Goal: Information Seeking & Learning: Learn about a topic

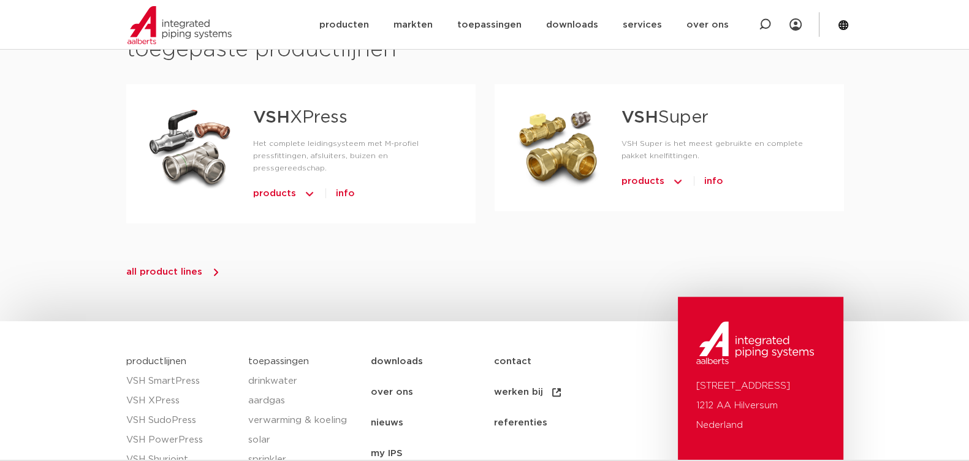
scroll to position [1456, 0]
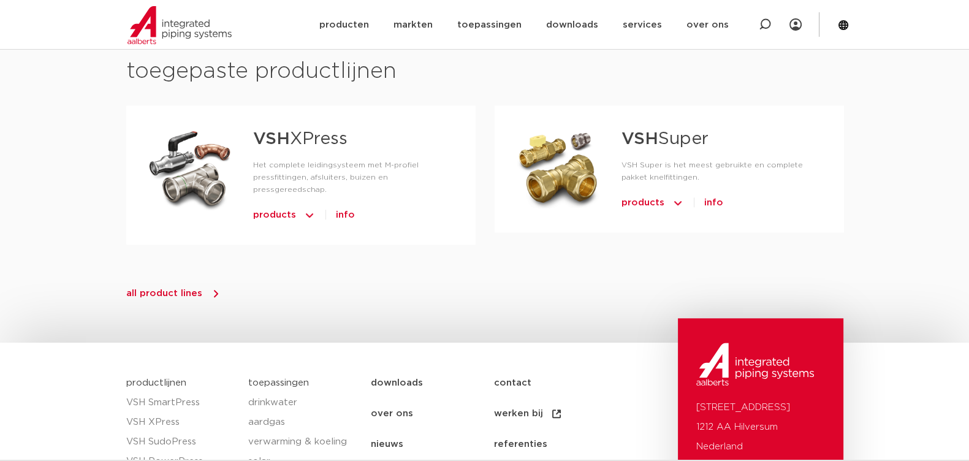
click at [281, 205] on span "products" at bounding box center [274, 215] width 43 height 20
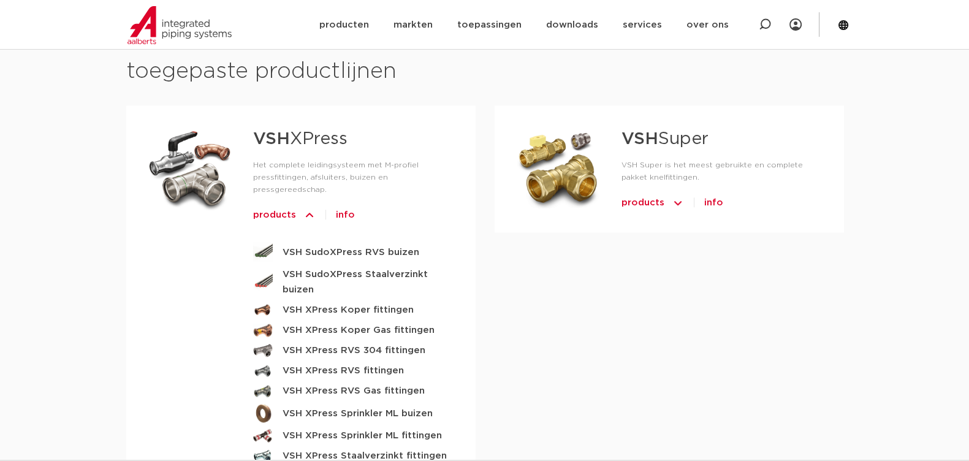
click at [677, 282] on div "VSH XPress Het complete leidingsysteem met M-profiel pressfittingen, afsluiters…" at bounding box center [484, 305] width 717 height 400
click at [408, 343] on strong "VSH XPress RVS 304 fittingen" at bounding box center [354, 350] width 143 height 15
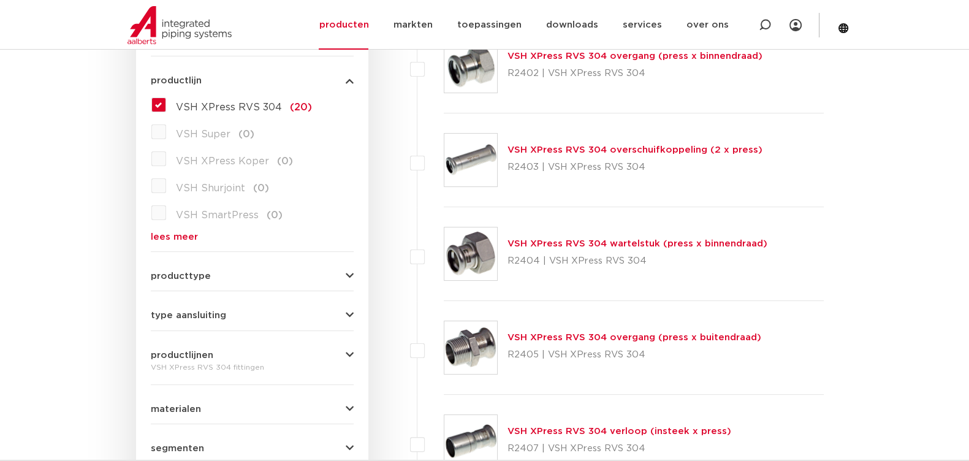
scroll to position [306, 0]
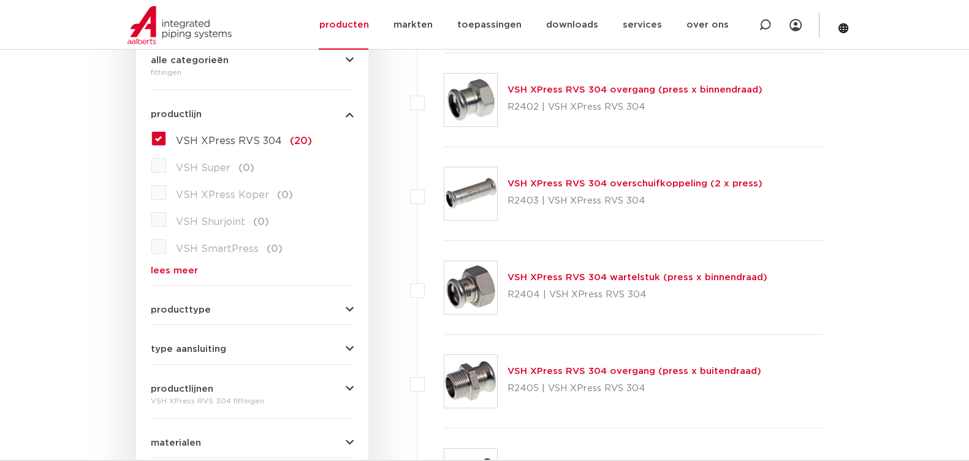
click at [472, 104] on img at bounding box center [471, 100] width 53 height 53
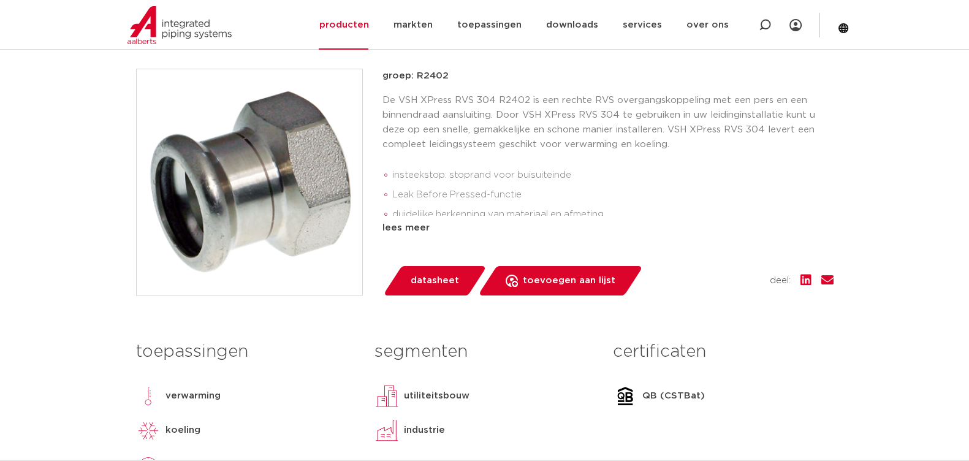
scroll to position [153, 0]
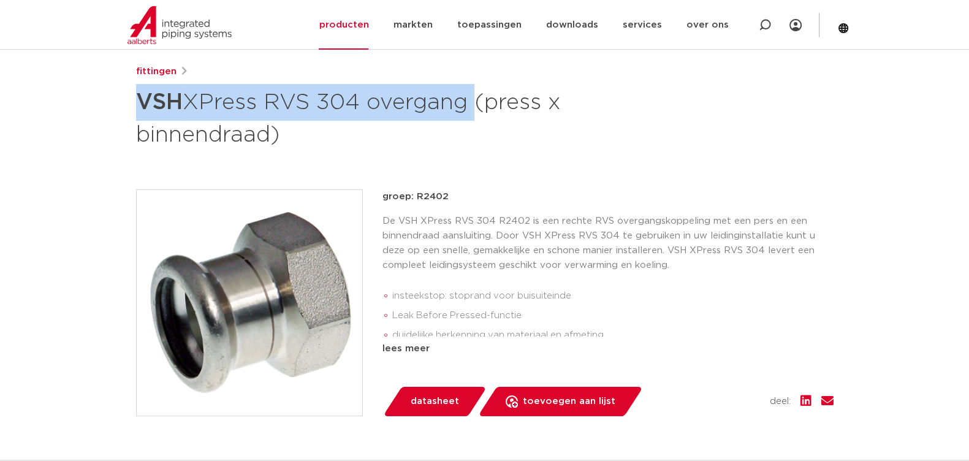
drag, startPoint x: 205, startPoint y: 107, endPoint x: 473, endPoint y: 99, distance: 268.1
click at [473, 99] on h1 "VSH XPress RVS 304 overgang (press x binnendraad)" at bounding box center [366, 117] width 460 height 66
copy h1 "VSH XPress RVS 304 overgang"
